Goal: Task Accomplishment & Management: Complete application form

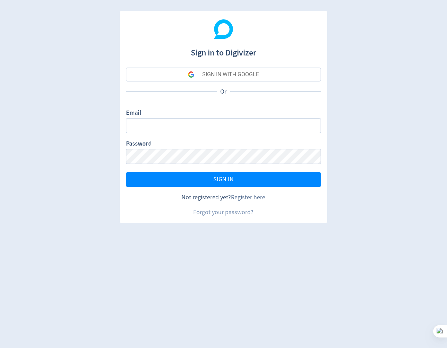
click at [248, 198] on link "Register here" at bounding box center [248, 197] width 34 height 8
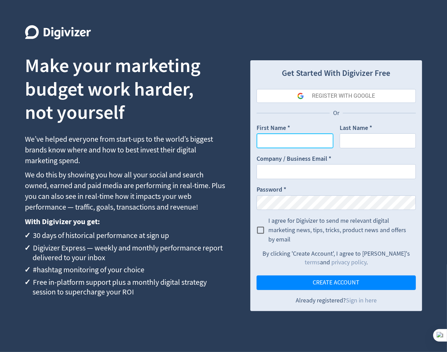
click at [287, 144] on input "First Name *" at bounding box center [295, 140] width 77 height 15
type input "[PERSON_NAME]"
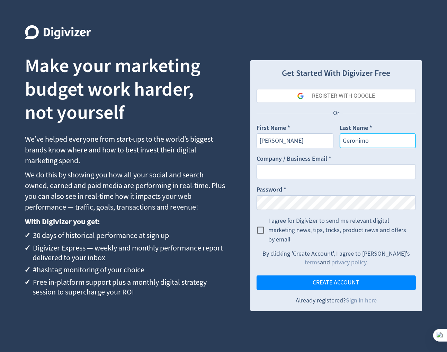
type input "Geronimo"
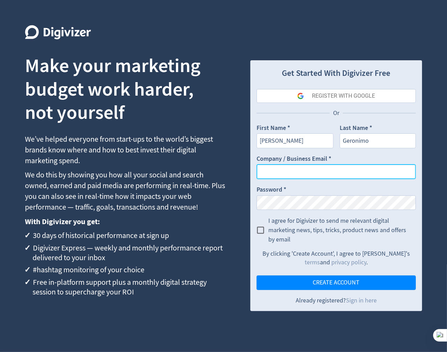
click at [290, 172] on input "Company / Business Email *" at bounding box center [336, 171] width 159 height 15
paste input "[EMAIL_ADDRESS][DOMAIN_NAME]"
type input "[EMAIL_ADDRESS][DOMAIN_NAME]"
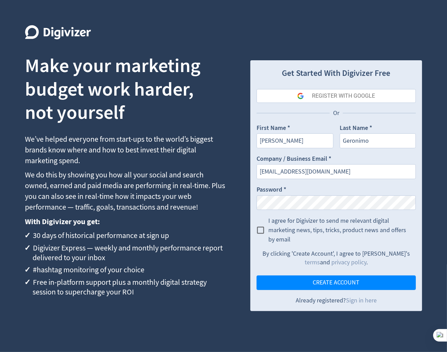
click at [261, 230] on input "I agree for Digivizer to send me relevant digital marketing news, tips, tricks,…" at bounding box center [261, 230] width 16 height 16
checkbox input "true"
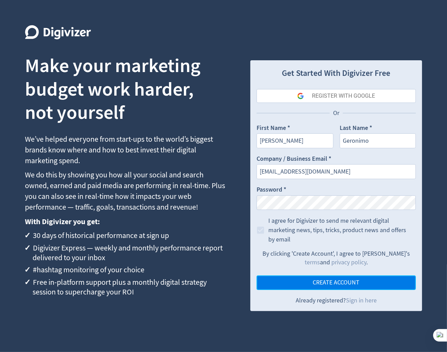
click at [343, 283] on span "CREATE ACCOUNT" at bounding box center [336, 283] width 47 height 6
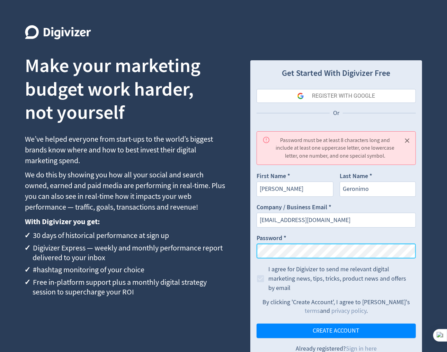
click at [230, 248] on div "Make your marketing budget work harder, not yourself We’ve helped everyone from…" at bounding box center [223, 183] width 447 height 367
click at [249, 248] on div "Make your marketing budget work harder, not yourself We’ve helped everyone from…" at bounding box center [223, 183] width 447 height 367
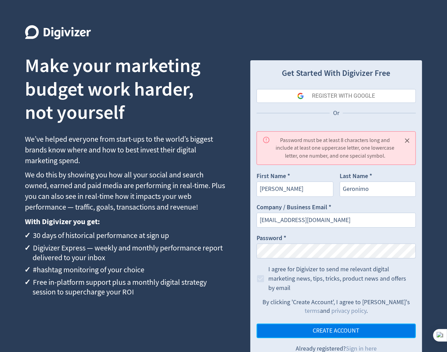
click at [347, 328] on span "CREATE ACCOUNT" at bounding box center [336, 331] width 47 height 6
